Goal: Navigation & Orientation: Find specific page/section

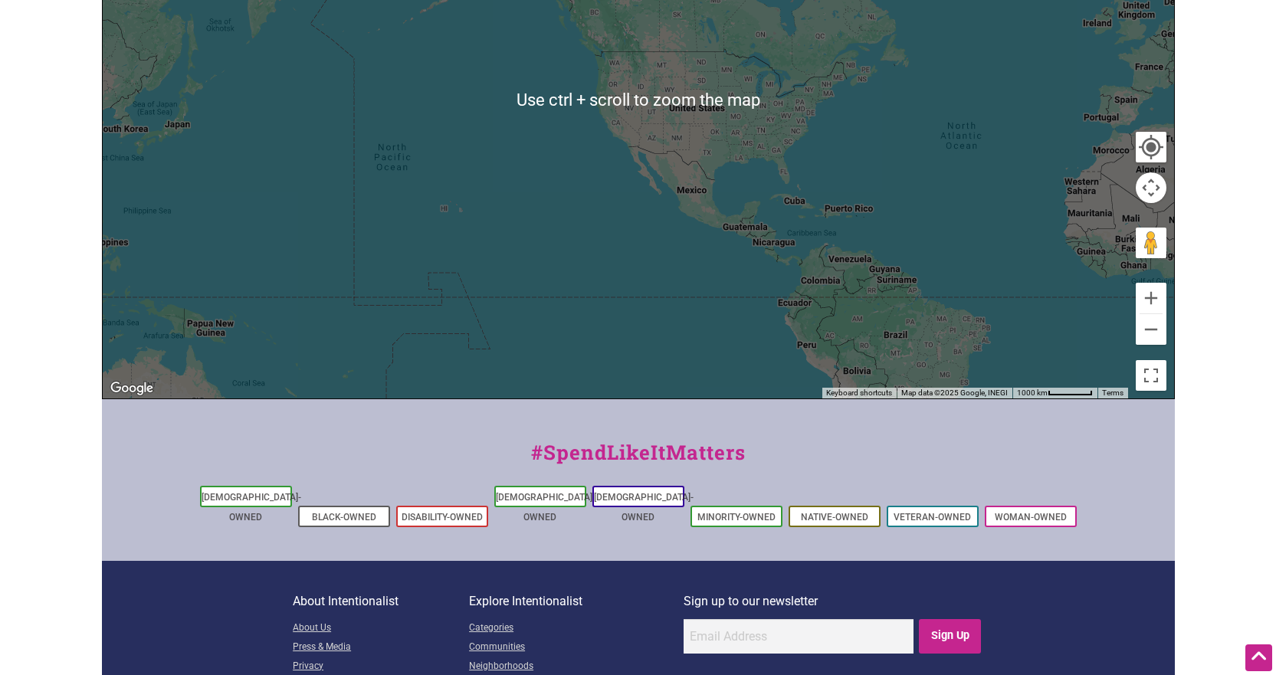
scroll to position [371, 0]
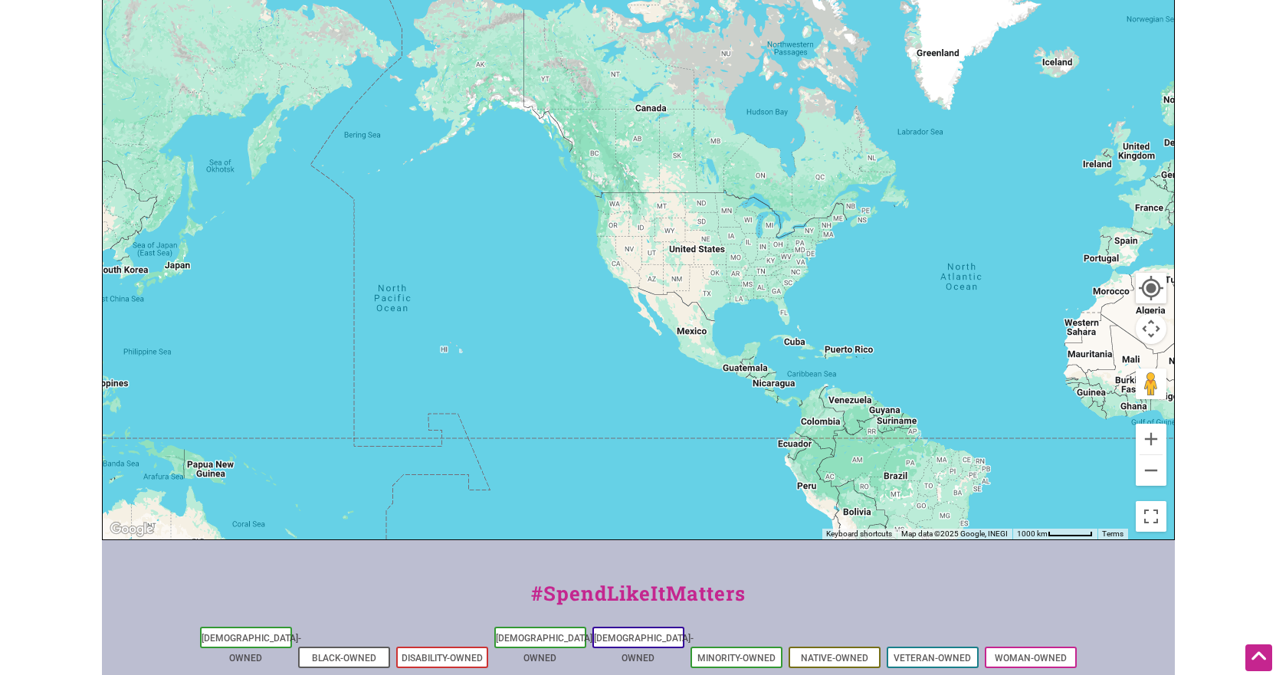
click at [613, 231] on div at bounding box center [639, 241] width 1072 height 596
click at [613, 230] on div at bounding box center [639, 241] width 1072 height 596
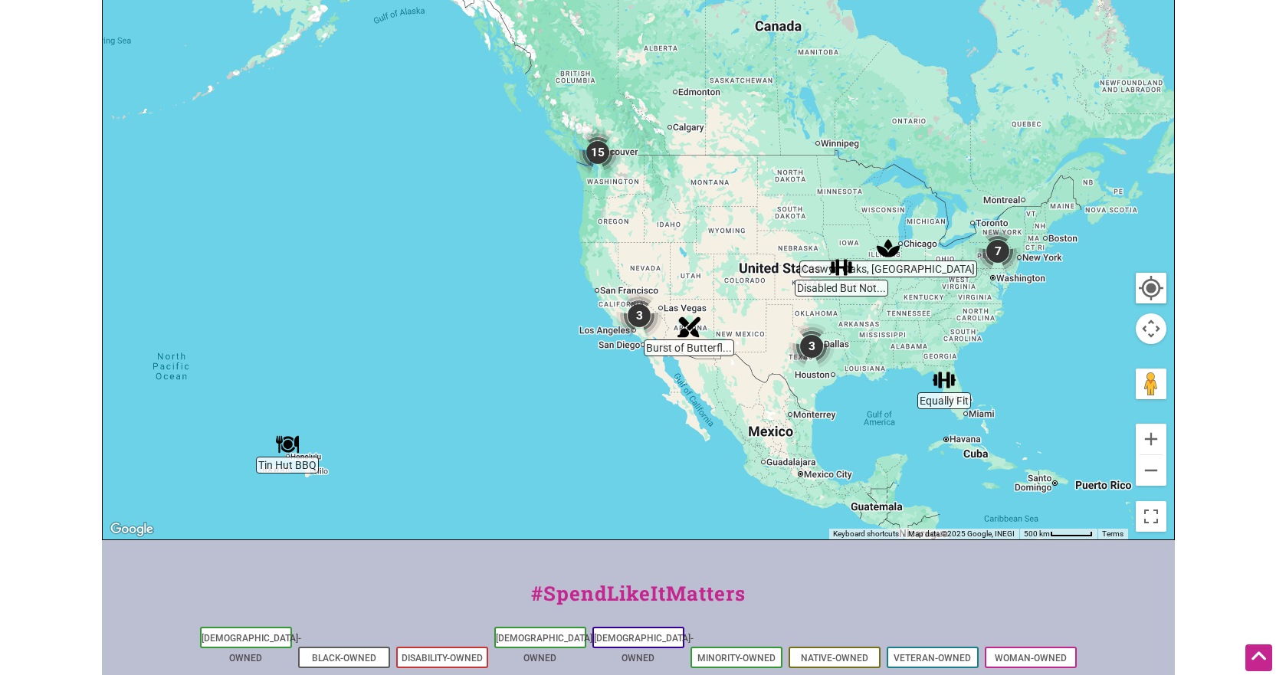
click at [615, 218] on div at bounding box center [639, 241] width 1072 height 596
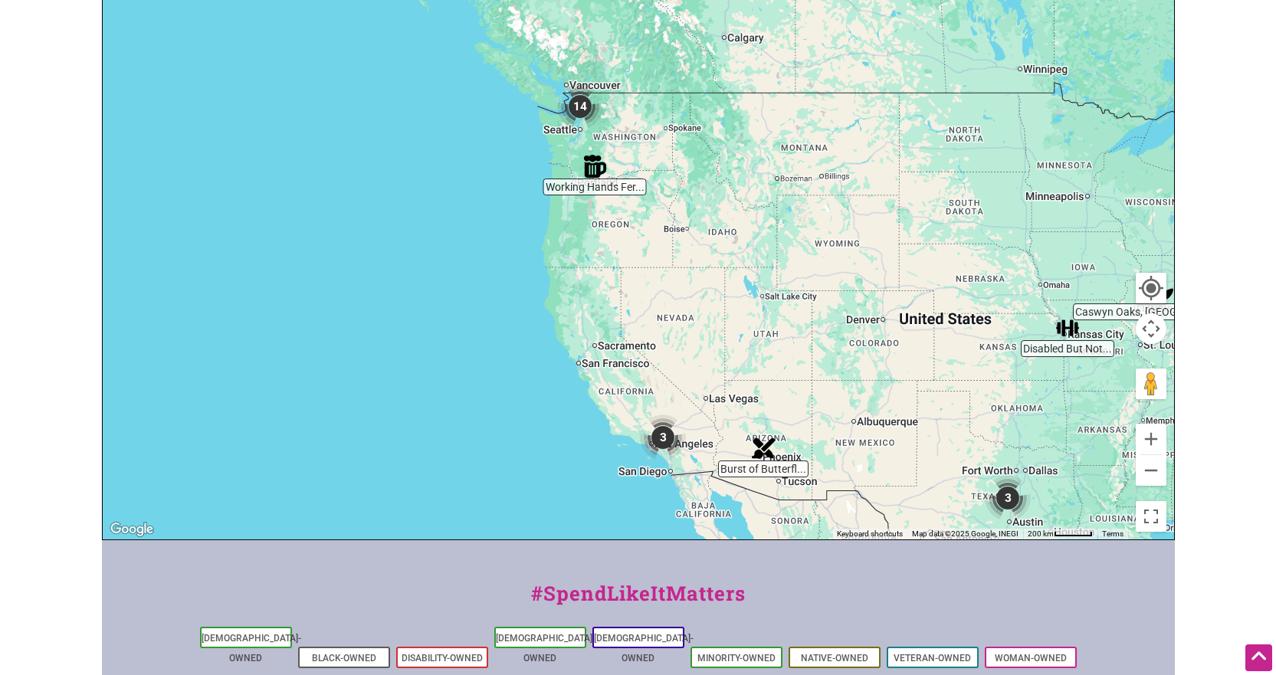
click at [615, 218] on div at bounding box center [639, 241] width 1072 height 596
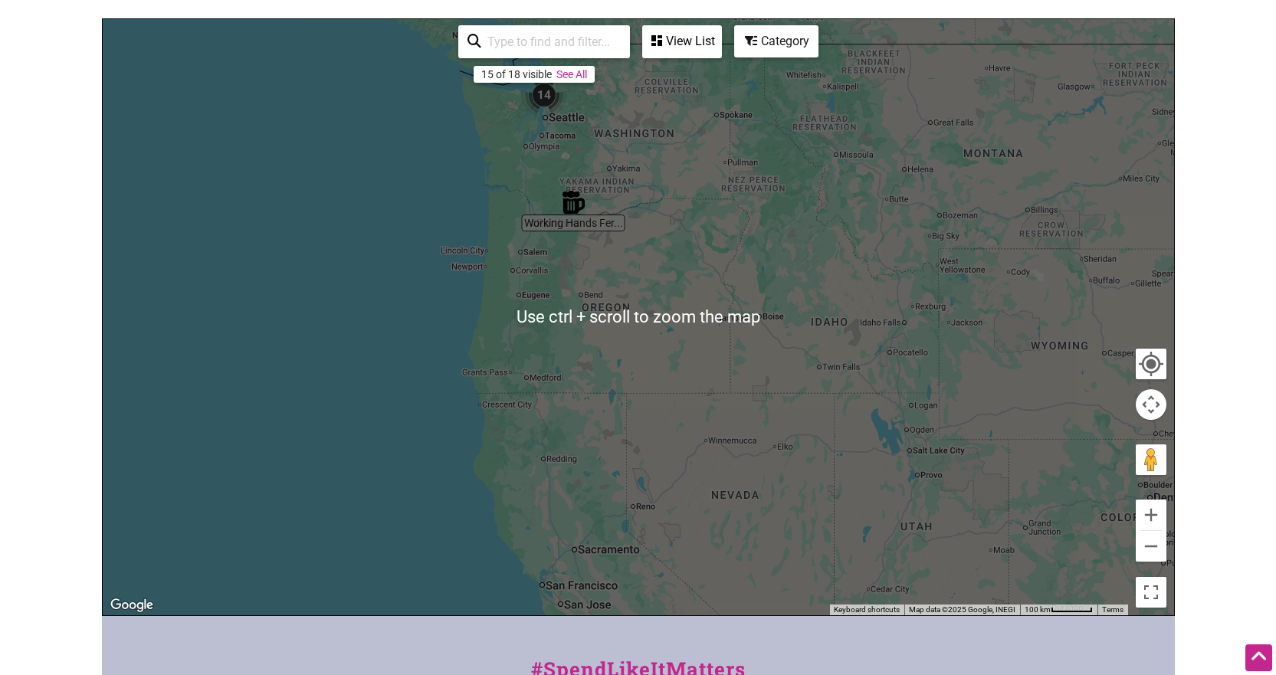
scroll to position [294, 0]
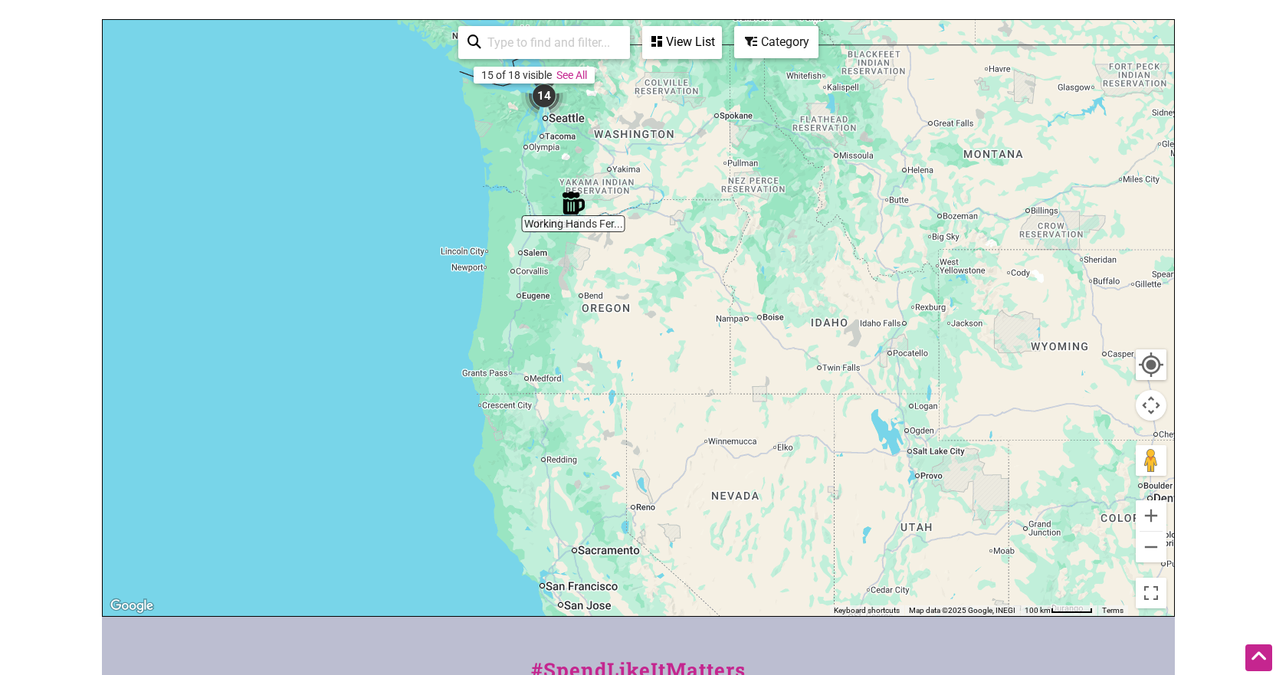
click at [541, 93] on img "14" at bounding box center [544, 96] width 46 height 46
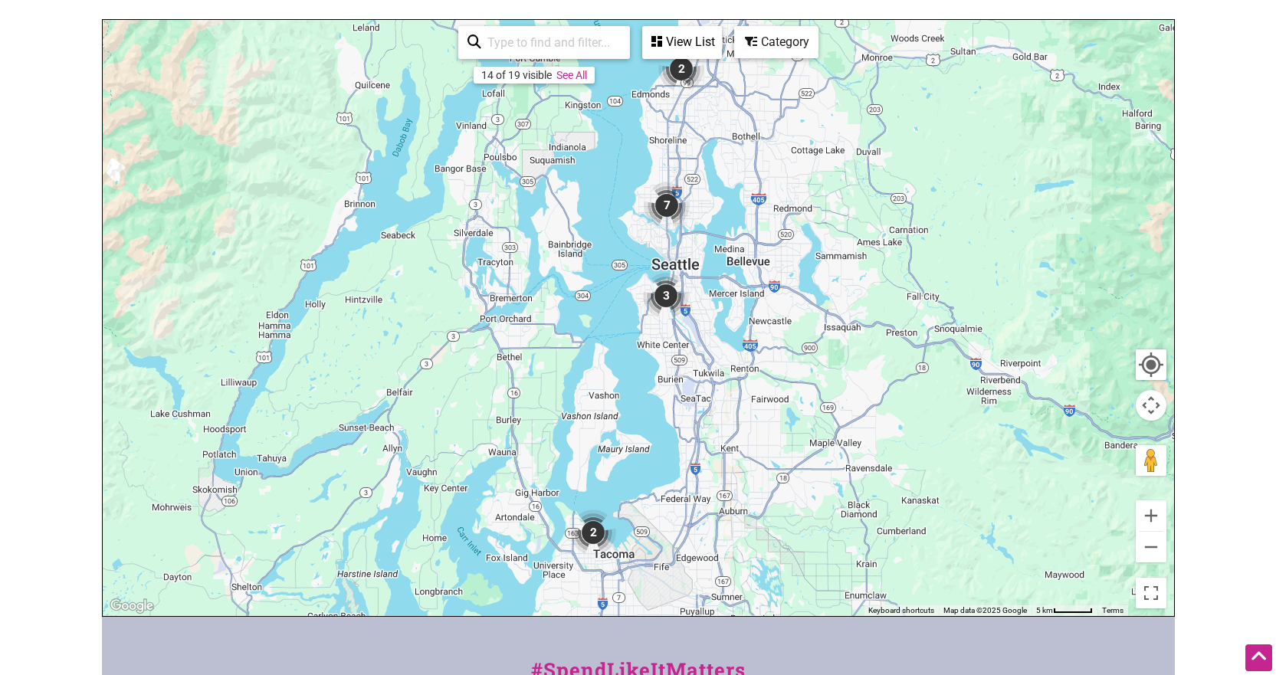
click at [584, 75] on link "See All" at bounding box center [571, 75] width 31 height 12
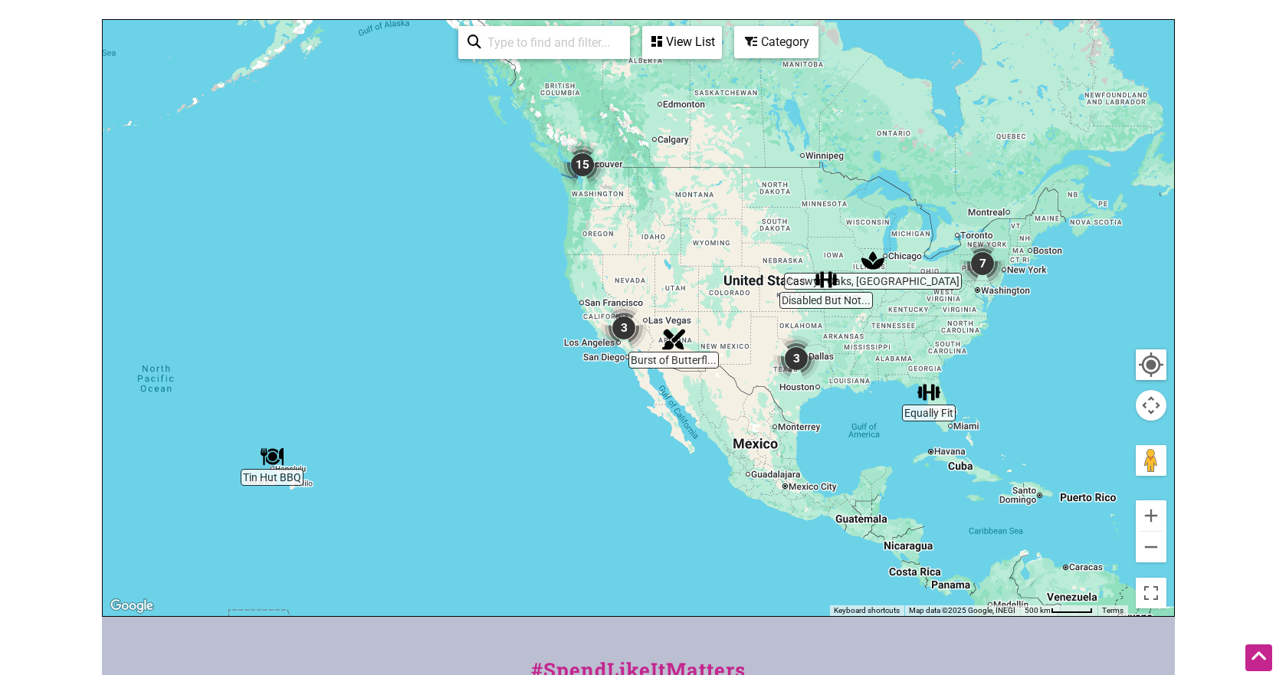
click at [674, 43] on div "View List" at bounding box center [682, 42] width 77 height 29
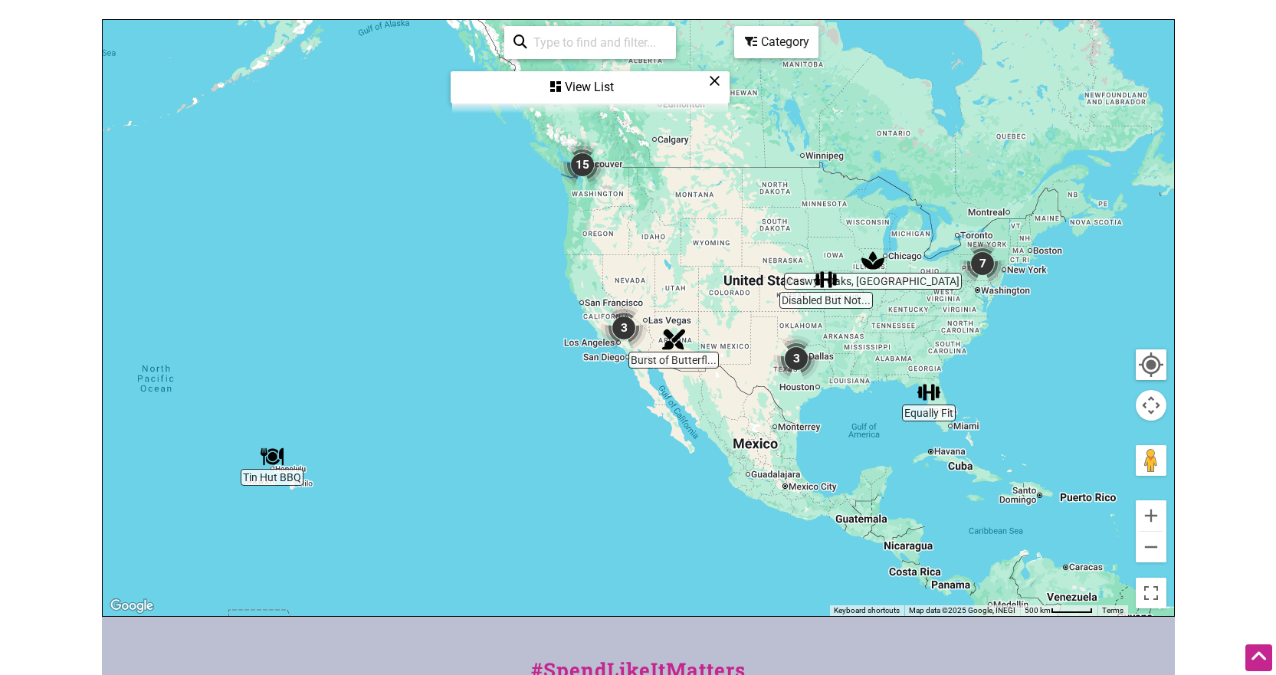
click at [594, 87] on div "View List" at bounding box center [590, 87] width 276 height 29
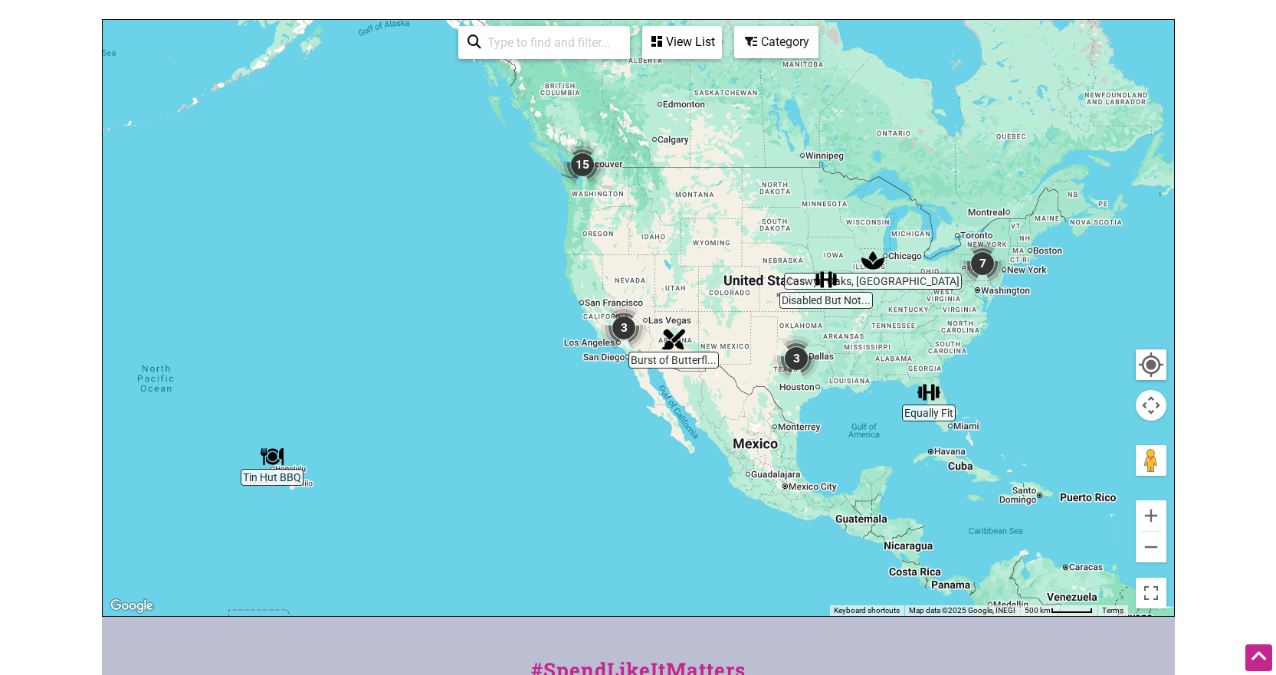
click at [577, 165] on img "15" at bounding box center [583, 165] width 46 height 46
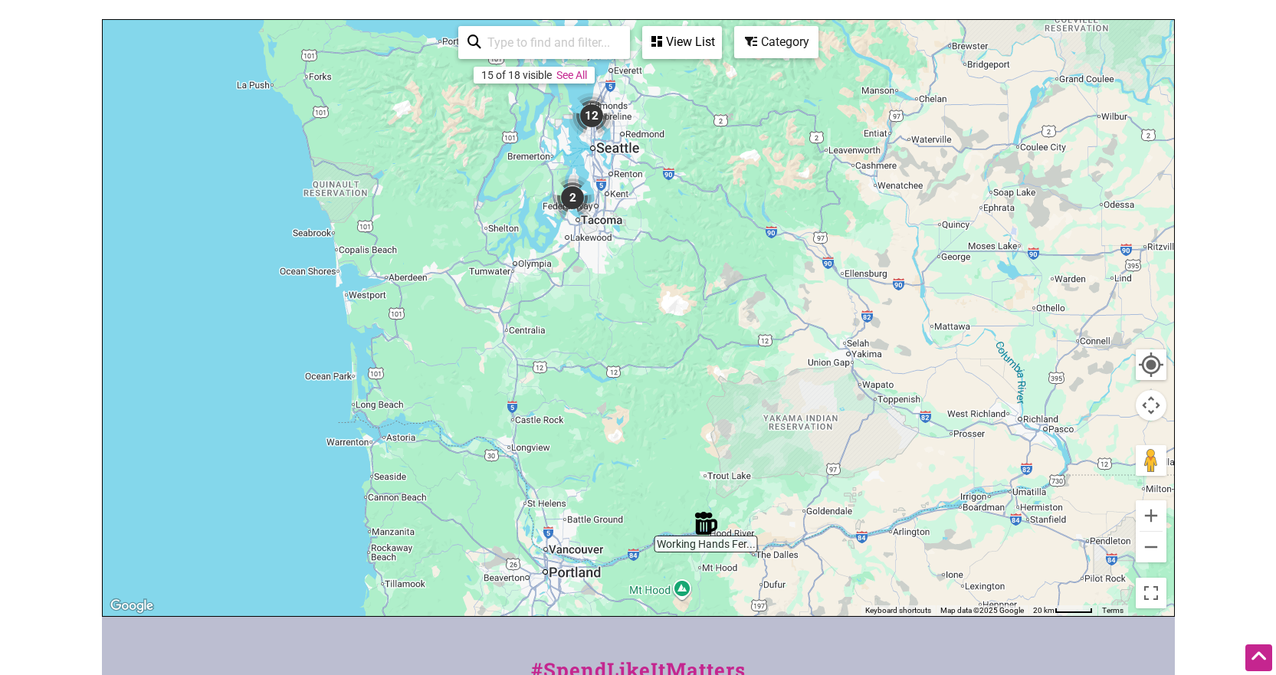
click at [583, 77] on link "See All" at bounding box center [571, 75] width 31 height 12
